Goal: Obtain resource: Download file/media

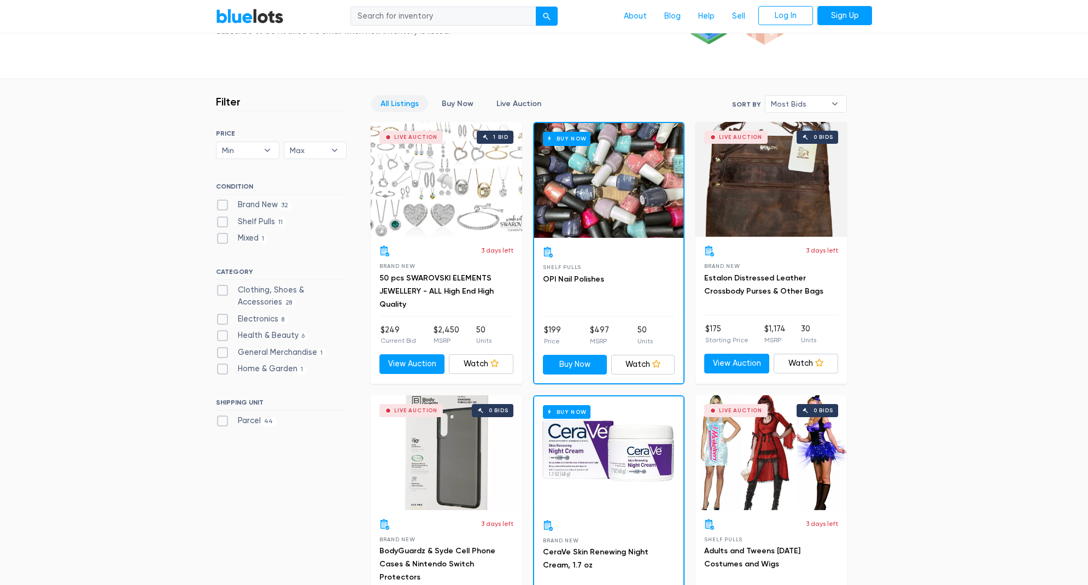
scroll to position [245, 0]
click at [635, 194] on div "Buy Now" at bounding box center [608, 179] width 149 height 115
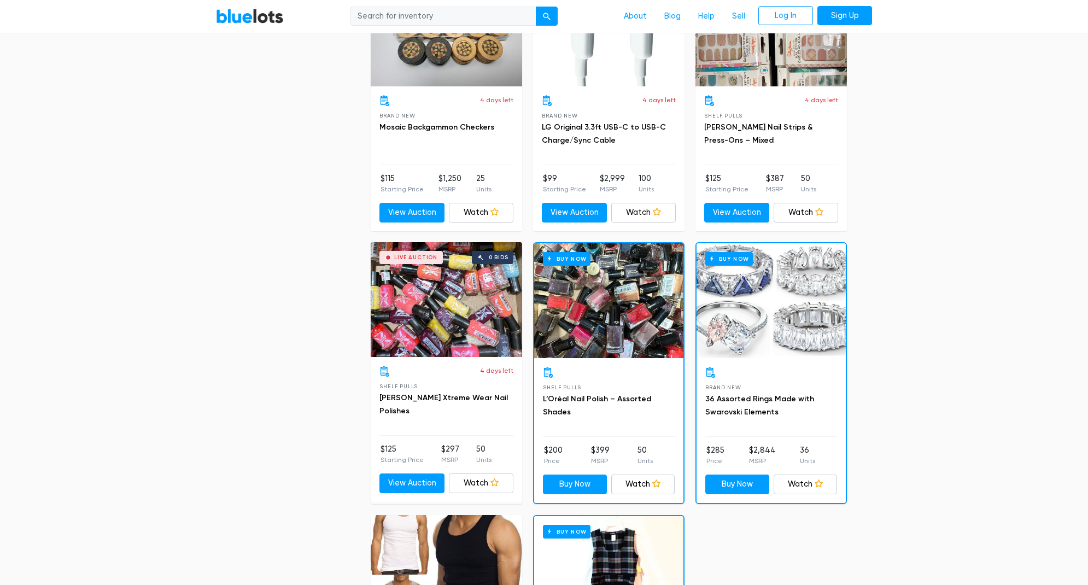
scroll to position [4191, 0]
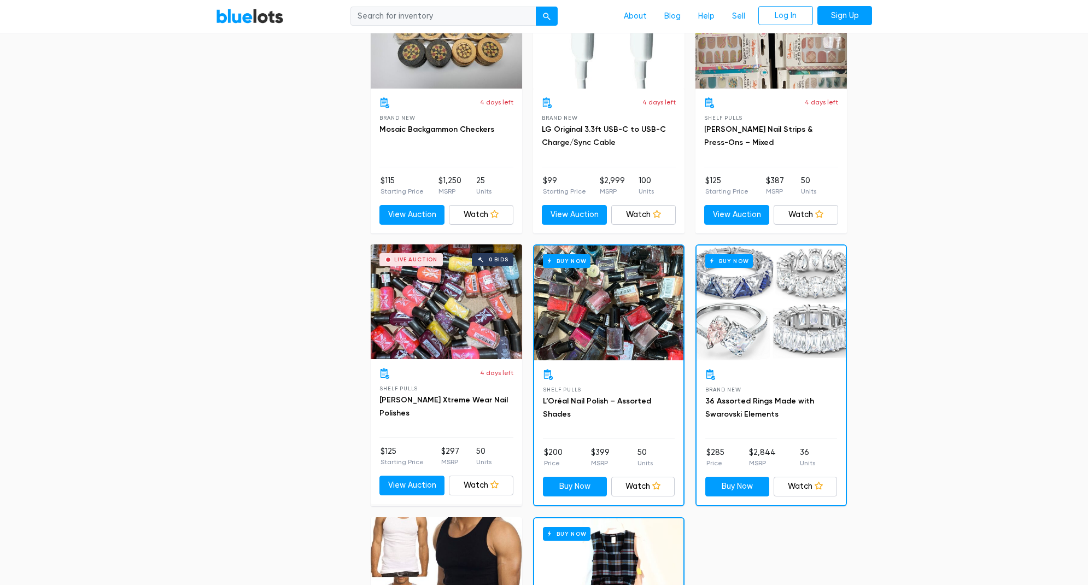
click at [618, 285] on div "Buy Now" at bounding box center [608, 302] width 149 height 115
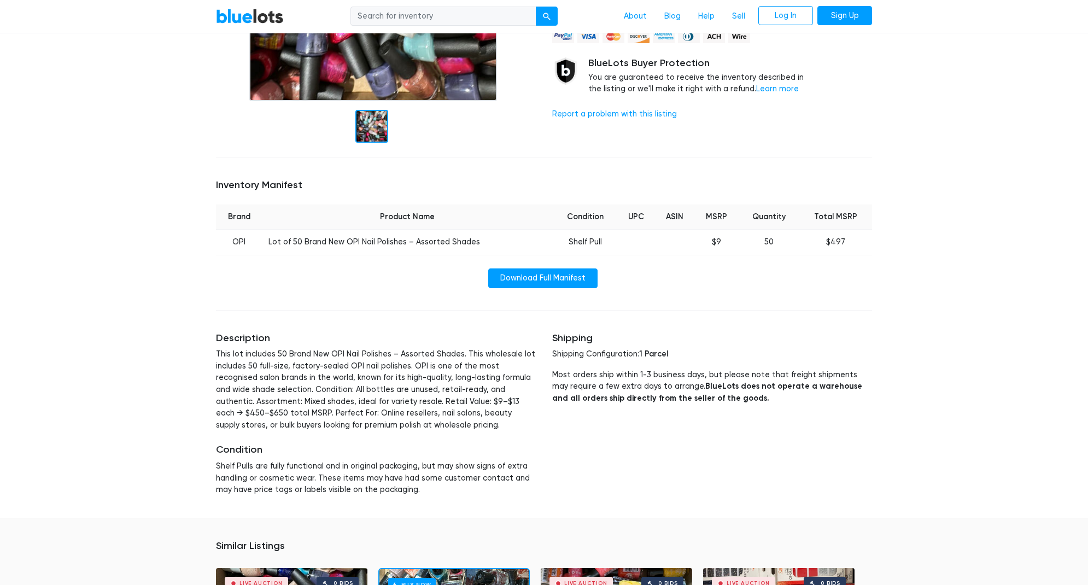
scroll to position [267, 0]
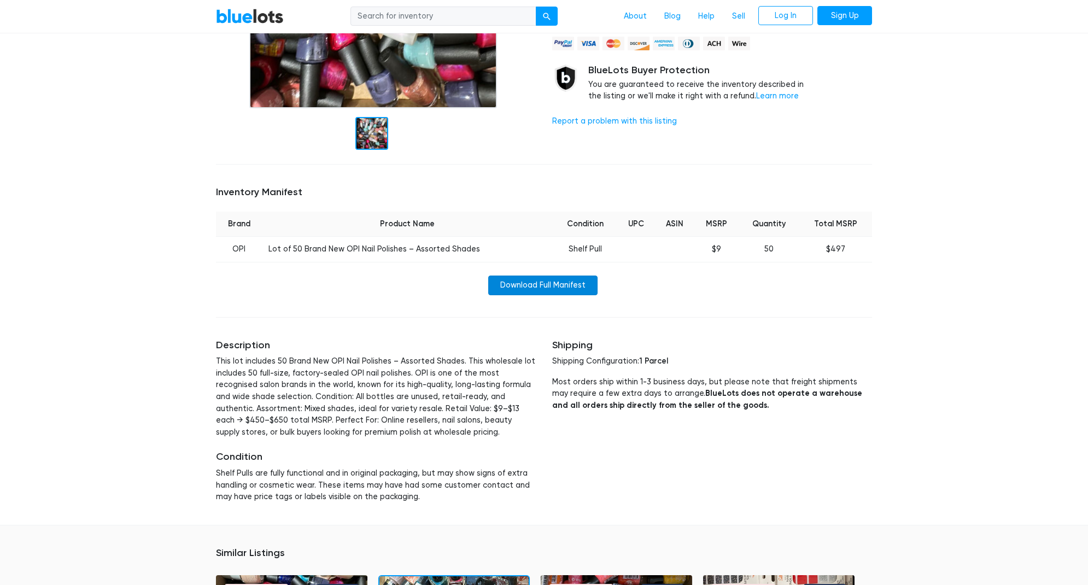
click at [578, 281] on link "Download Full Manifest" at bounding box center [542, 285] width 109 height 20
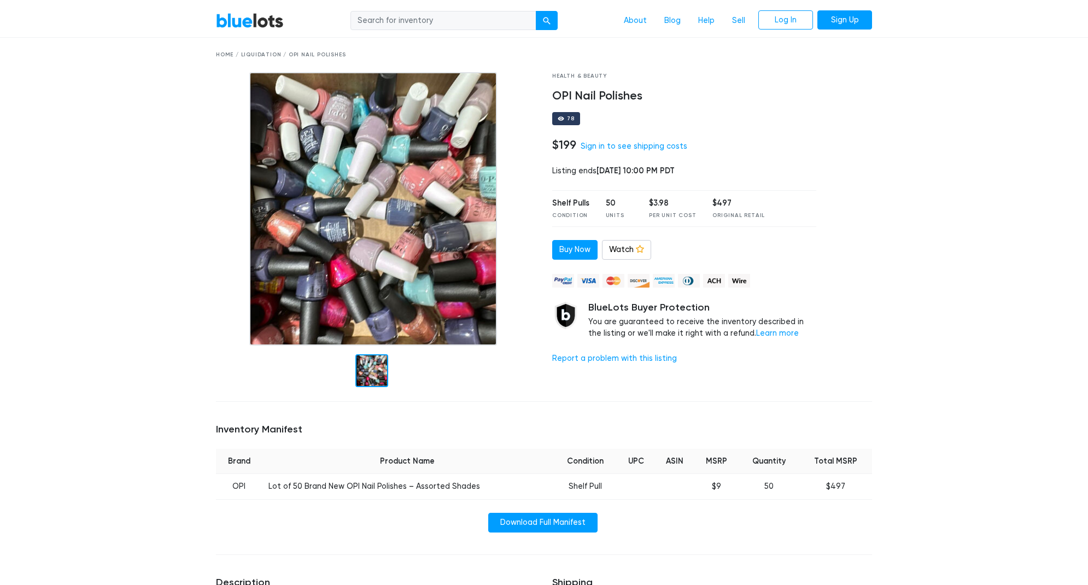
scroll to position [0, 0]
